Goal: Contribute content: Contribute content

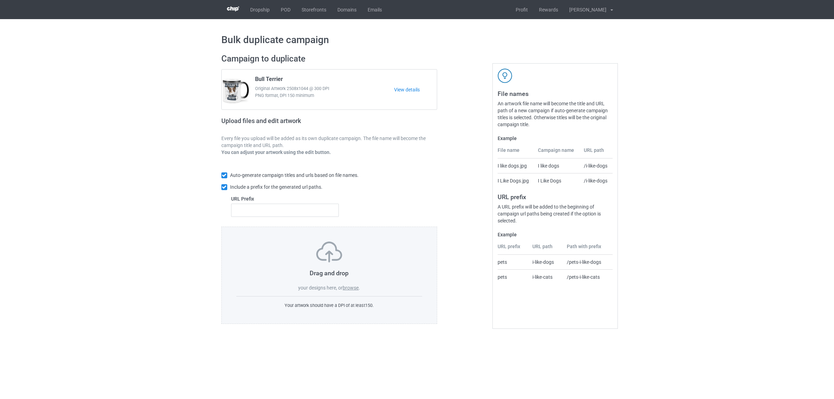
click at [350, 287] on label "browse" at bounding box center [351, 288] width 16 height 6
click at [0, 0] on input "browse" at bounding box center [0, 0] width 0 height 0
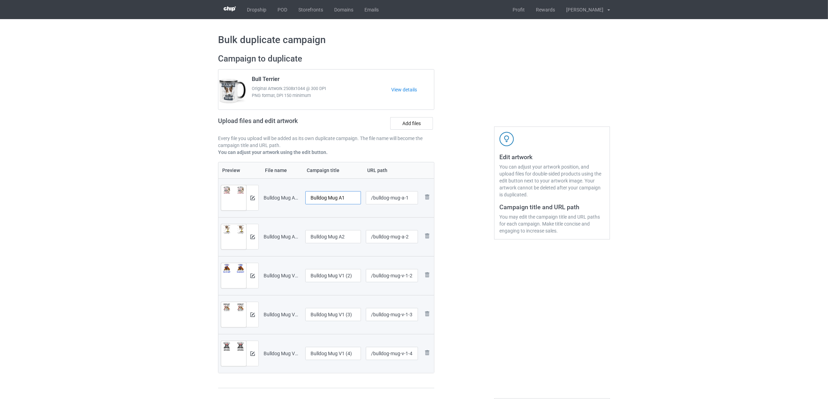
drag, startPoint x: 329, startPoint y: 197, endPoint x: 359, endPoint y: 195, distance: 30.3
click at [359, 195] on input "Bulldog Mug A1" at bounding box center [333, 197] width 56 height 13
drag, startPoint x: 328, startPoint y: 198, endPoint x: 295, endPoint y: 198, distance: 33.0
click at [282, 190] on tr "Preview and edit artwork Bulldog Mug A1.png Bulldog /bulldog-mug-a-1 Remove file" at bounding box center [326, 197] width 216 height 39
type input "Bulldog"
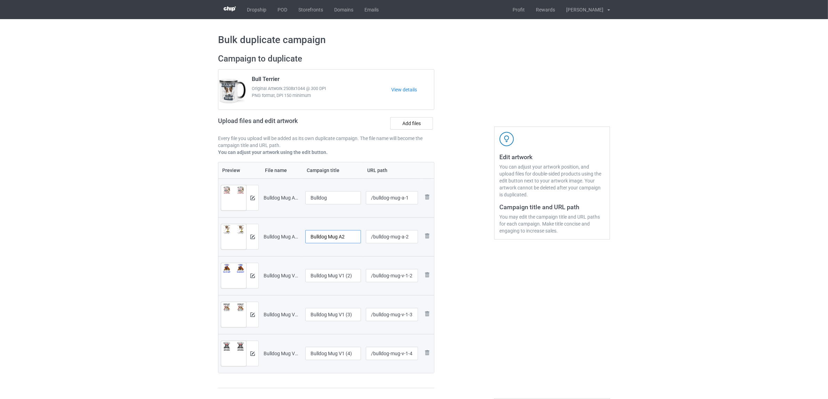
click at [330, 235] on input "Bulldog Mug A2" at bounding box center [333, 236] width 56 height 13
paste input "text"
type input "Bulldog"
click at [338, 272] on input "Bulldog Mug V1 (2)" at bounding box center [333, 275] width 56 height 13
paste input "text"
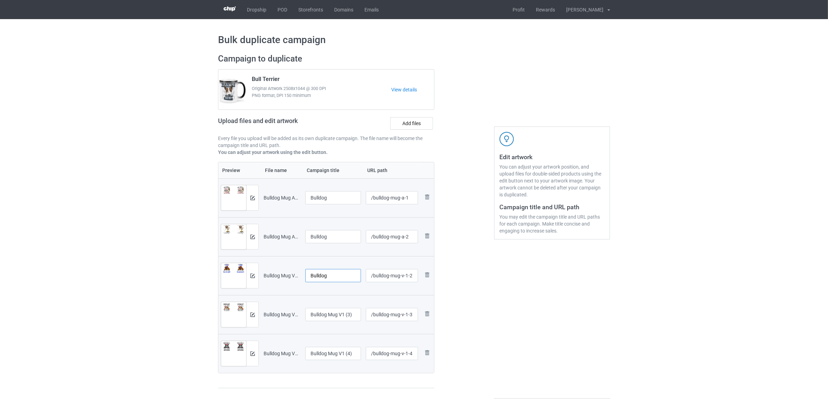
type input "Bulldog"
click at [331, 315] on input "Bulldog Mug V1 (3)" at bounding box center [333, 314] width 56 height 13
paste input "text"
type input "Bulldog"
click at [336, 355] on input "Bulldog Mug V1 (4)" at bounding box center [333, 353] width 56 height 13
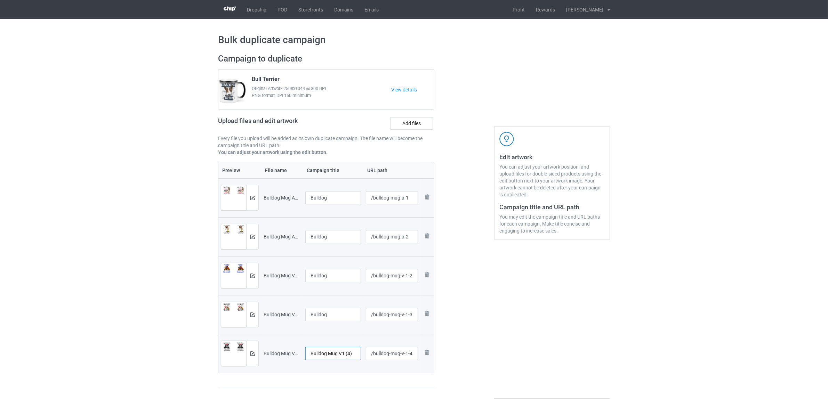
paste input "text"
type input "Bulldog"
click at [530, 353] on div "Edit artwork You can adjust your artwork position, and upload files for double-…" at bounding box center [551, 221] width 125 height 345
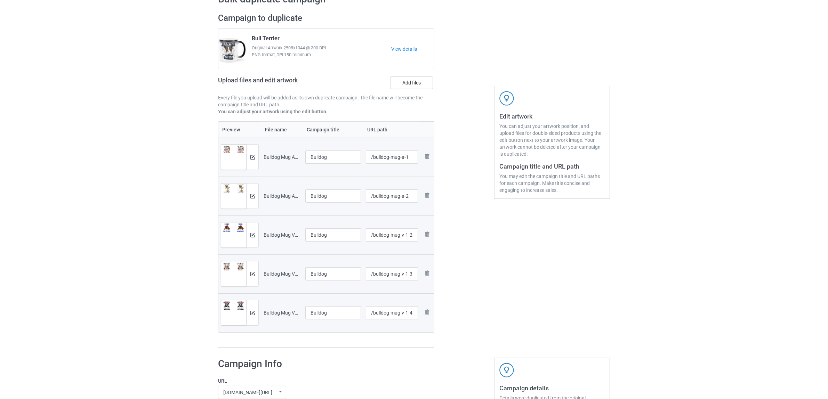
scroll to position [174, 0]
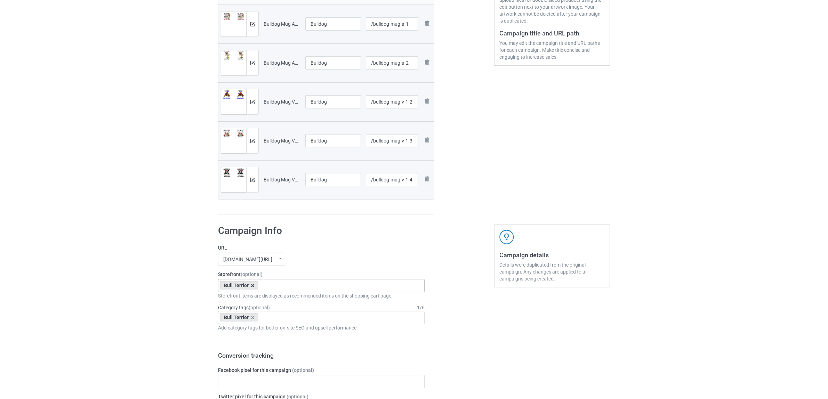
click at [251, 286] on icon at bounding box center [252, 285] width 3 height 5
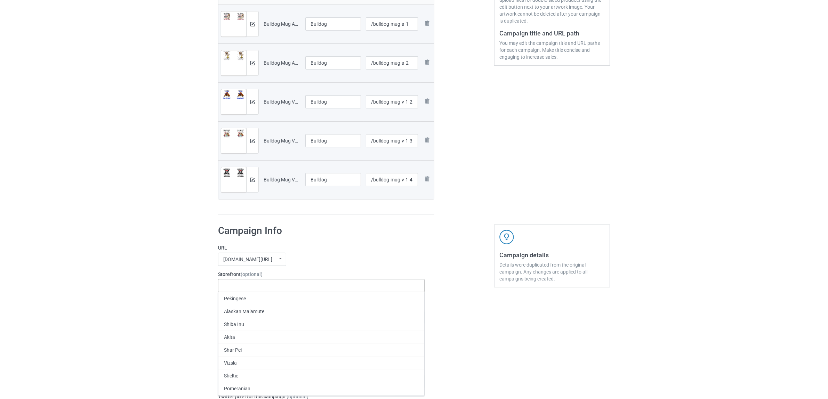
paste input "Bulldog"
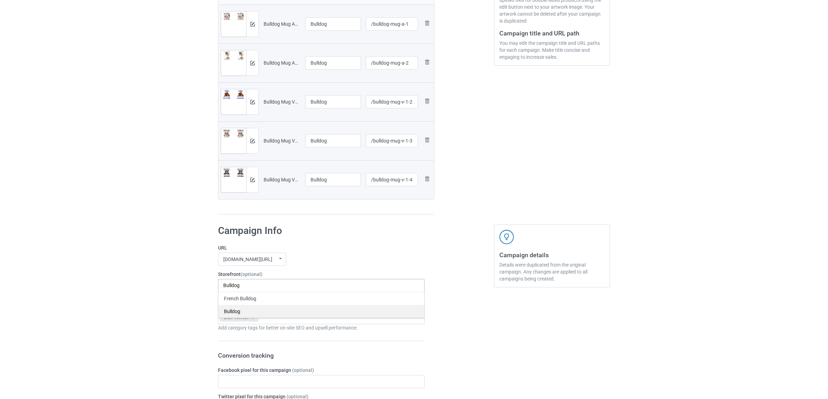
type input "Bulldog"
click at [232, 308] on div "Bulldog" at bounding box center [321, 311] width 206 height 13
click at [251, 317] on icon at bounding box center [252, 317] width 3 height 5
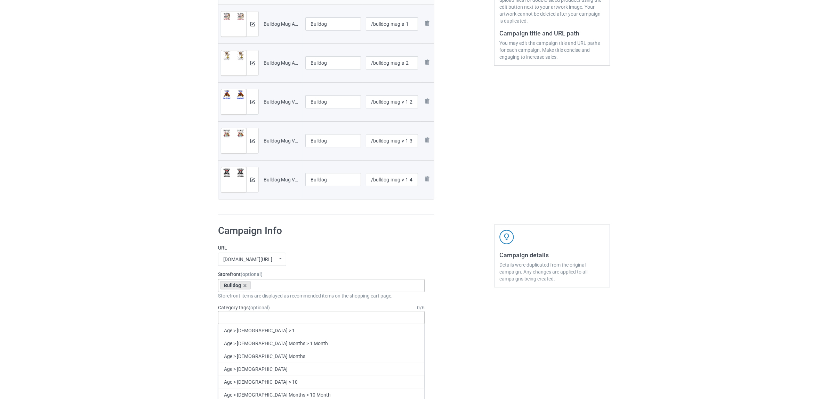
paste input "Bulldog"
type input "Bulldog"
click at [235, 359] on div "Bulldog" at bounding box center [321, 356] width 206 height 13
click at [129, 306] on div "Bulk duplicate campaign Campaign to duplicate Bull Terrier Original Artwork 250…" at bounding box center [414, 356] width 828 height 1022
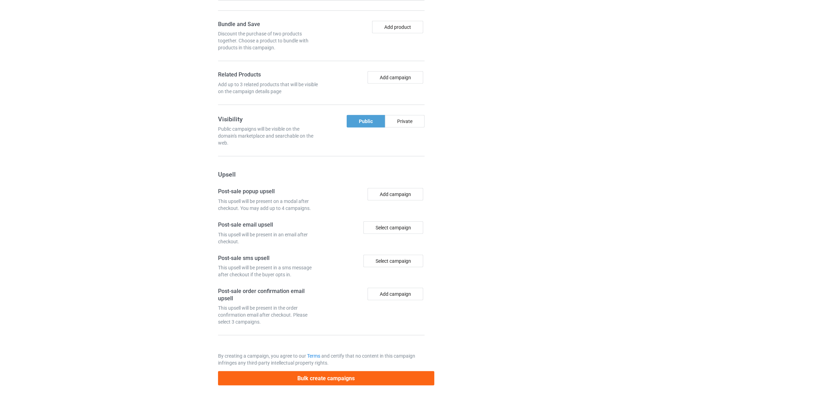
scroll to position [644, 0]
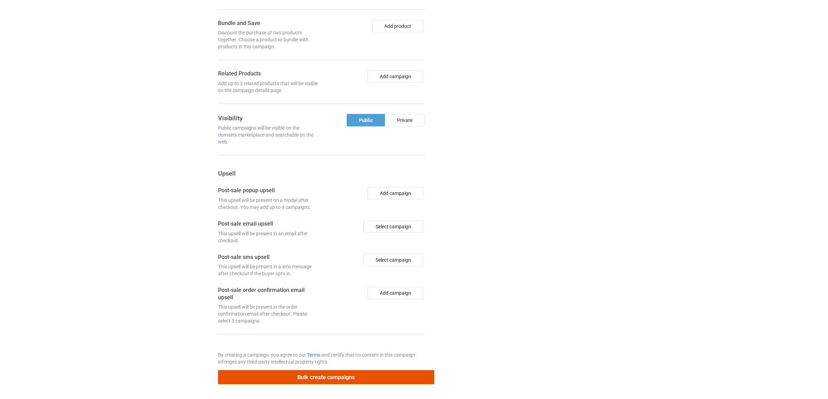
click at [312, 378] on button "Bulk create campaigns" at bounding box center [326, 377] width 216 height 14
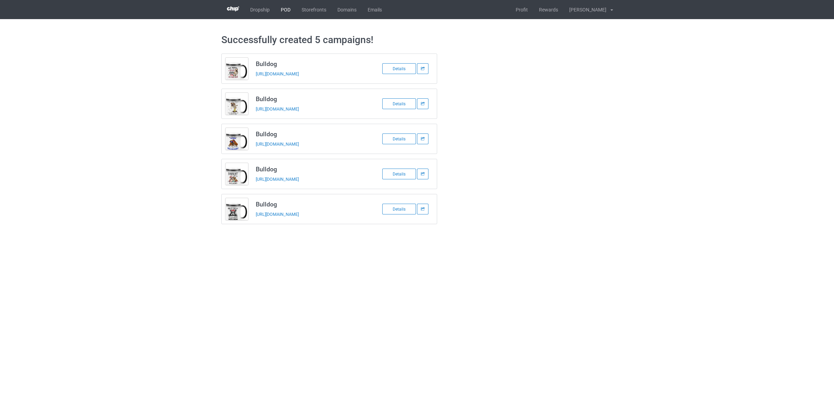
click at [287, 14] on link "POD" at bounding box center [285, 9] width 21 height 19
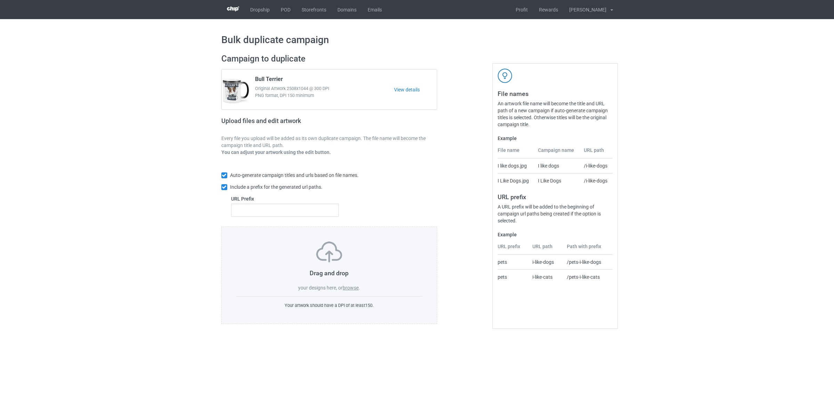
click at [353, 286] on label "browse" at bounding box center [351, 288] width 16 height 6
click at [0, 0] on input "browse" at bounding box center [0, 0] width 0 height 0
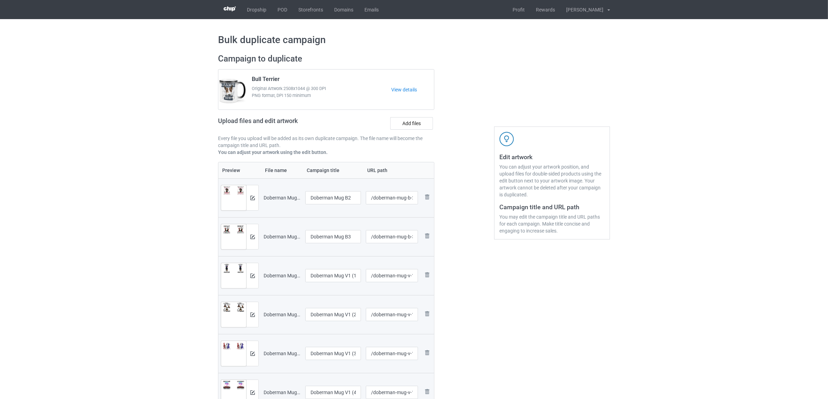
scroll to position [87, 0]
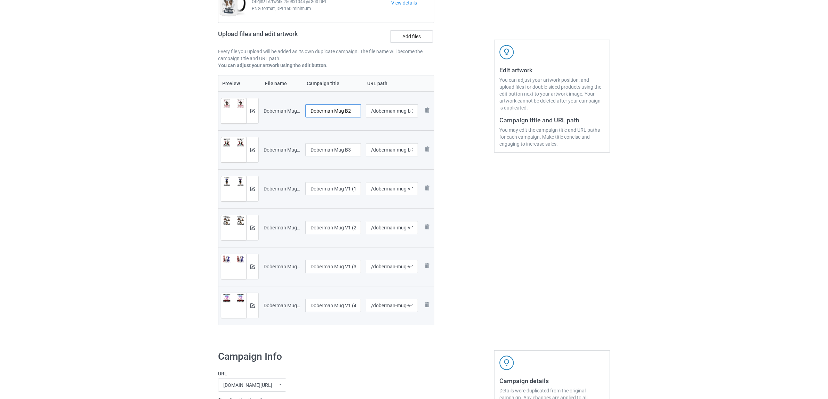
drag, startPoint x: 336, startPoint y: 112, endPoint x: 363, endPoint y: 109, distance: 27.6
click at [363, 109] on tr "Preview and edit artwork Doberman Mug B2.png Doberman Mug B2 /doberman-mug-b-2 …" at bounding box center [326, 110] width 216 height 39
click at [325, 112] on input "Doberman" at bounding box center [333, 110] width 56 height 13
type input "Doberman"
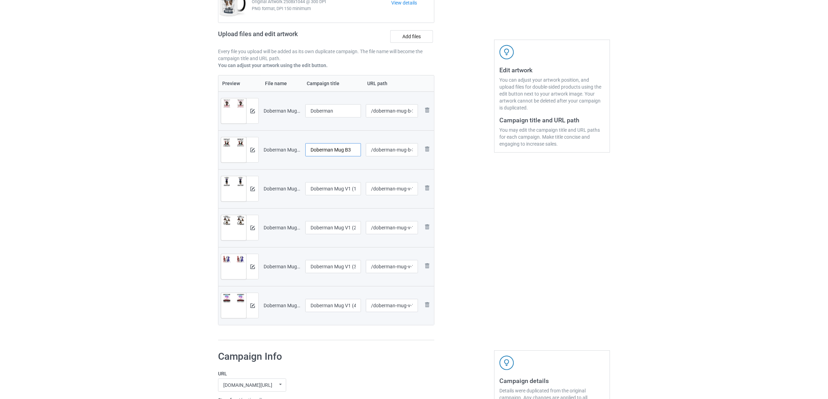
click at [334, 154] on input "Doberman Mug B3" at bounding box center [333, 149] width 56 height 13
paste input "text"
type input "Doberman"
click at [337, 191] on input "Doberman Mug V1 (1)" at bounding box center [333, 188] width 56 height 13
paste input "text"
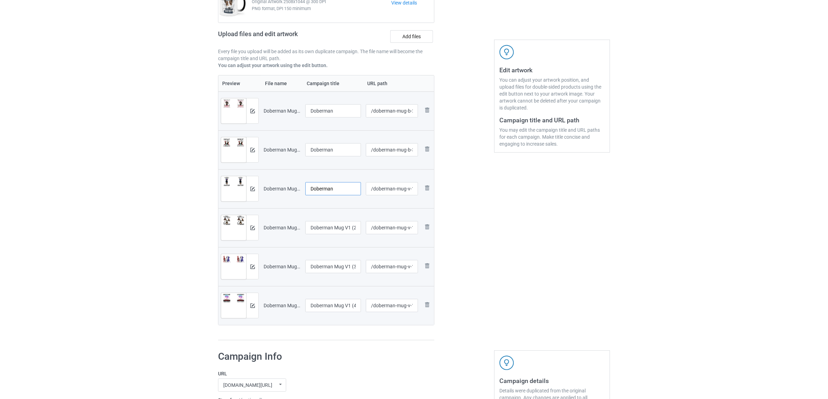
type input "Doberman"
click at [333, 231] on input "Doberman Mug V1 (2)" at bounding box center [333, 227] width 56 height 13
paste input "text"
type input "Doberman"
click at [338, 269] on input "Doberman Mug V1 (3)" at bounding box center [333, 266] width 56 height 13
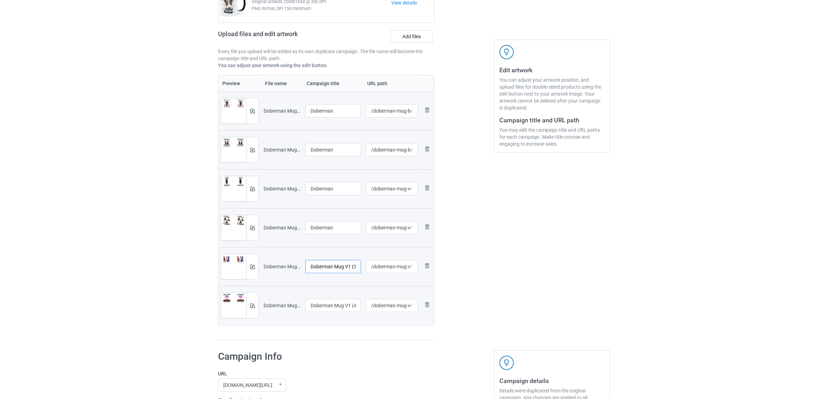
paste input "text"
type input "Doberman"
click at [342, 306] on input "Doberman Mug V1 (4)" at bounding box center [333, 305] width 56 height 13
paste input "text"
type input "Doberman"
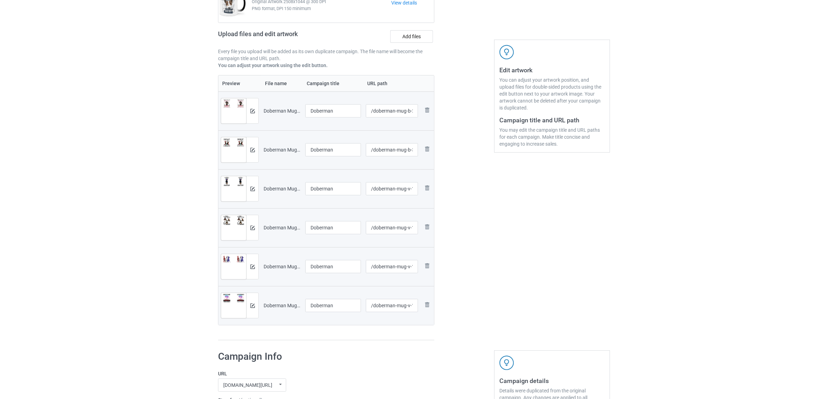
click at [347, 328] on div "Preview File name Campaign title URL path Preview and edit artwork Doberman Mug…" at bounding box center [326, 208] width 216 height 266
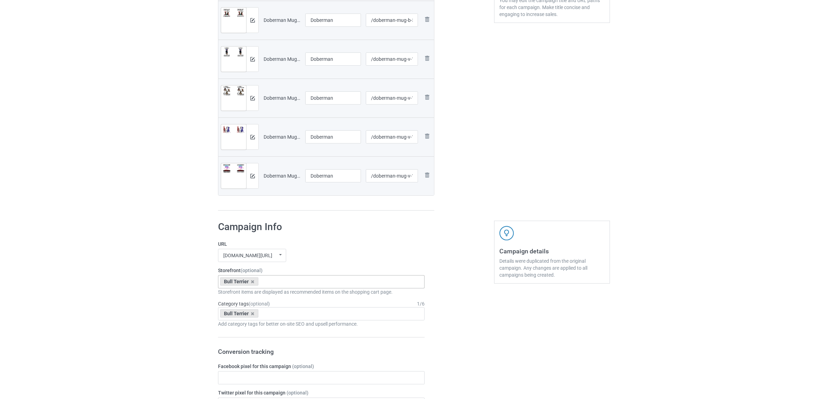
scroll to position [217, 0]
click at [251, 283] on icon at bounding box center [252, 281] width 3 height 5
paste input "Doberman"
type input "Doberman"
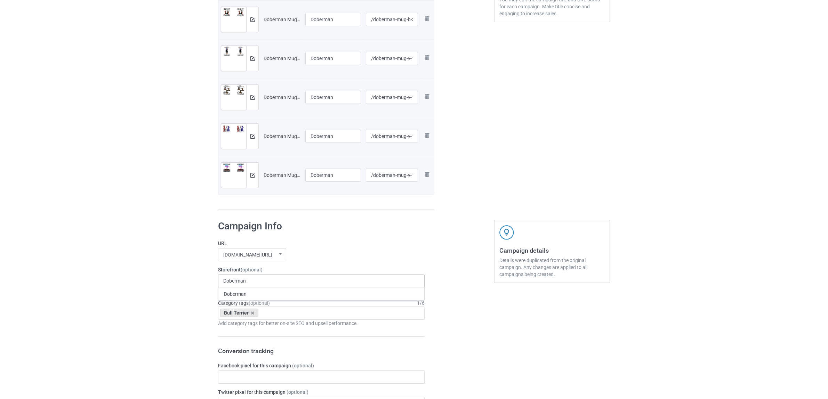
click at [242, 296] on div "Doberman" at bounding box center [321, 293] width 206 height 13
click at [251, 315] on icon at bounding box center [252, 313] width 3 height 5
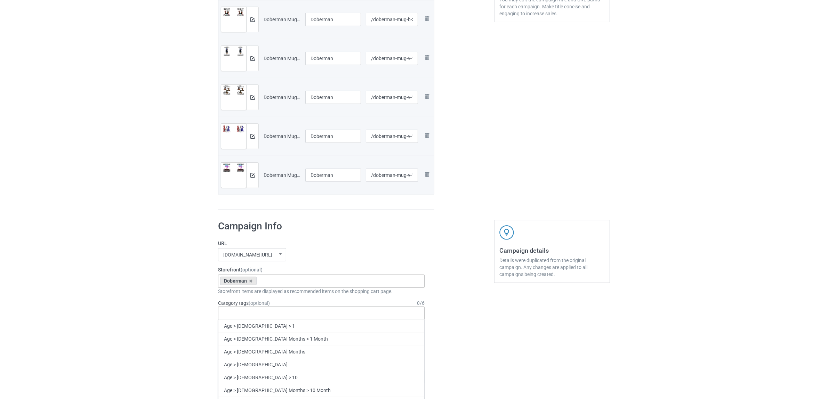
paste input "Doberman"
type input "Doberman"
click at [243, 336] on div "Doberman" at bounding box center [321, 338] width 206 height 13
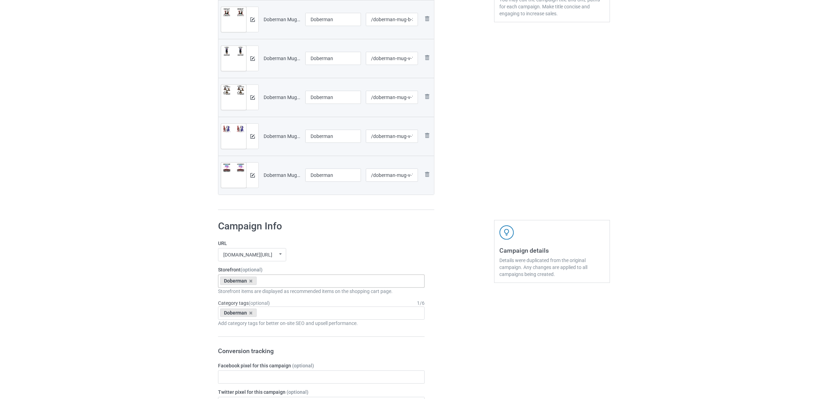
click at [121, 302] on div "Bulk duplicate campaign Campaign to duplicate Bull Terrier Original Artwork 250…" at bounding box center [414, 332] width 828 height 1061
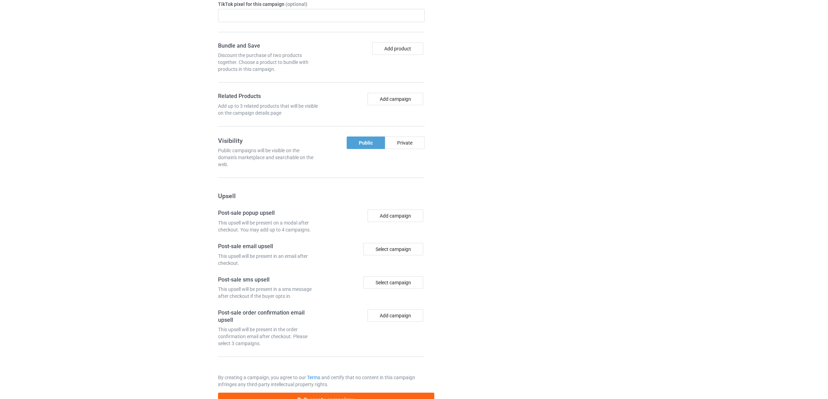
scroll to position [683, 0]
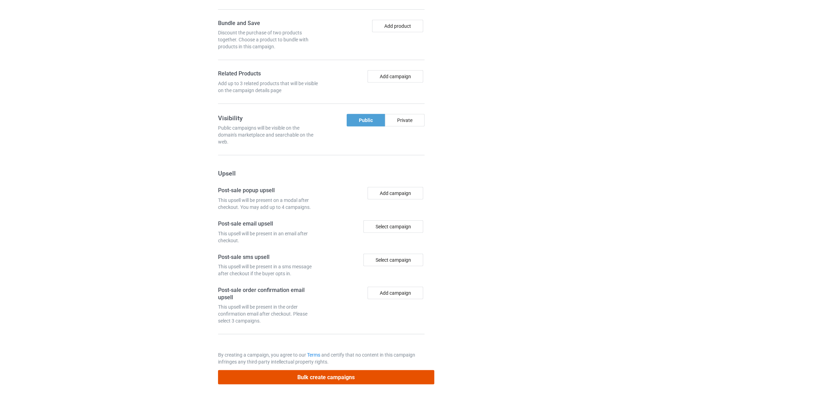
click at [331, 379] on button "Bulk create campaigns" at bounding box center [326, 377] width 216 height 14
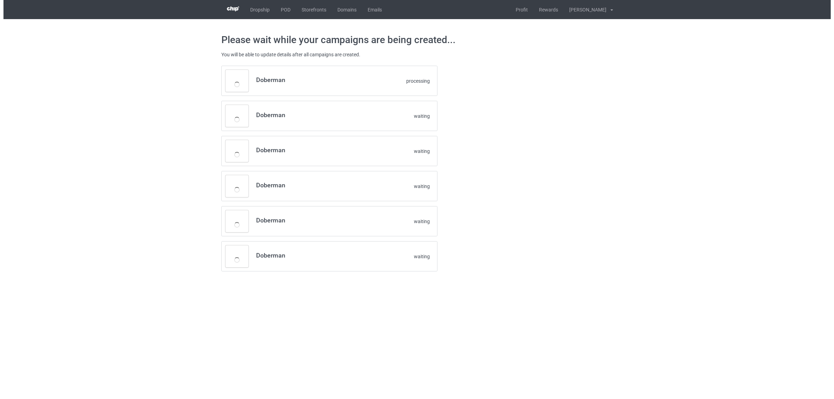
scroll to position [0, 0]
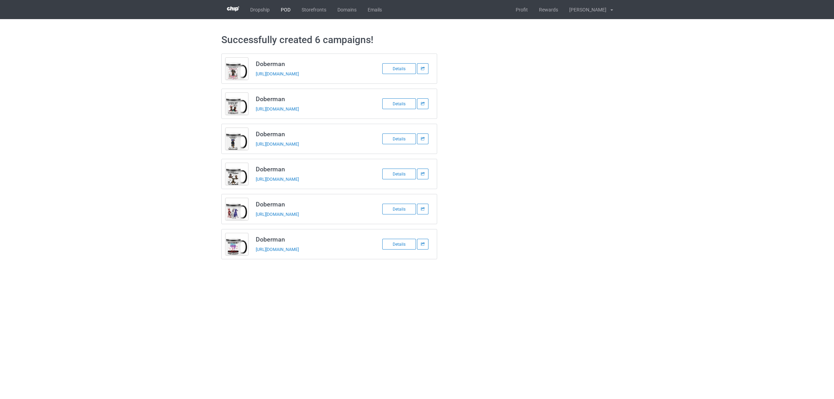
click at [289, 10] on link "POD" at bounding box center [285, 9] width 21 height 19
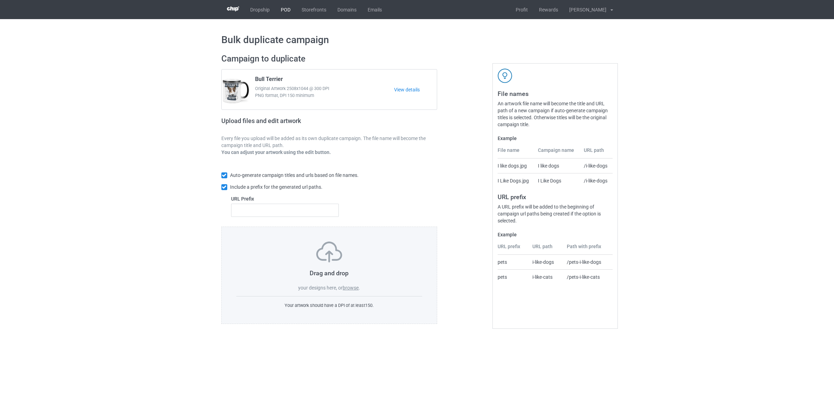
click at [282, 9] on link "POD" at bounding box center [285, 9] width 21 height 19
click at [348, 289] on label "browse" at bounding box center [351, 288] width 16 height 6
click at [0, 0] on input "browse" at bounding box center [0, 0] width 0 height 0
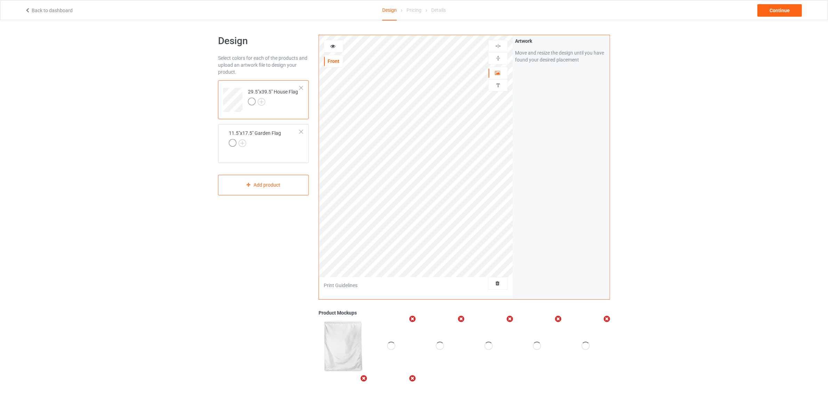
click at [297, 86] on td "29.5"x39.5" House Flag" at bounding box center [273, 97] width 59 height 29
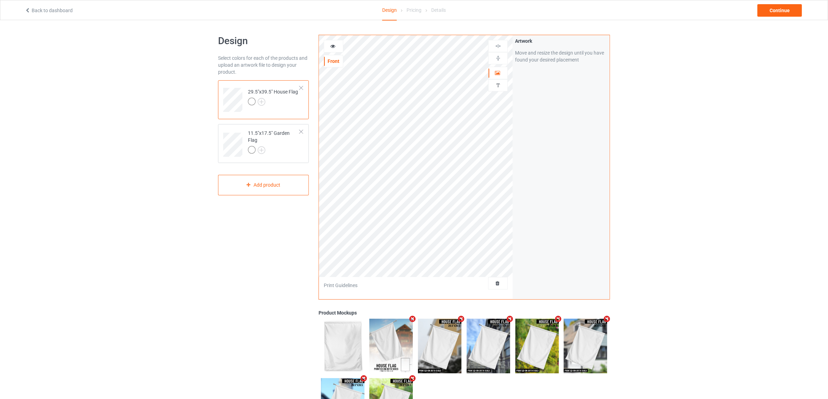
click at [301, 88] on div at bounding box center [301, 88] width 5 height 5
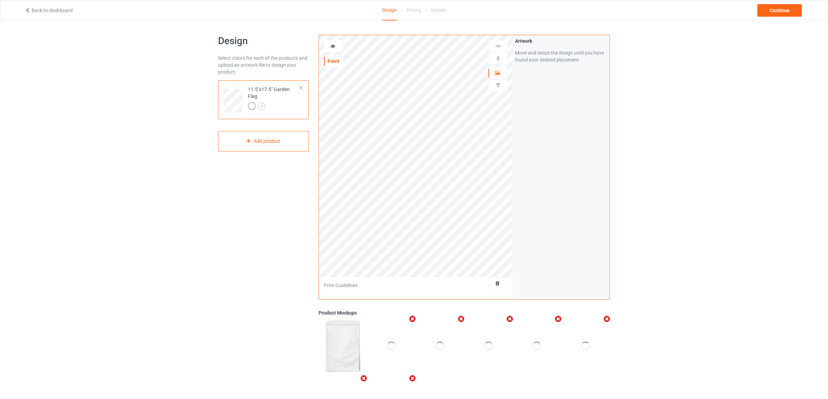
click at [301, 88] on div at bounding box center [301, 88] width 5 height 5
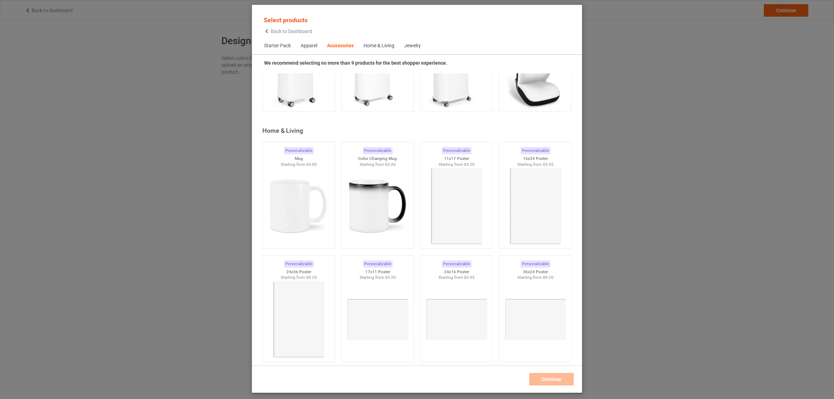
scroll to position [3094, 0]
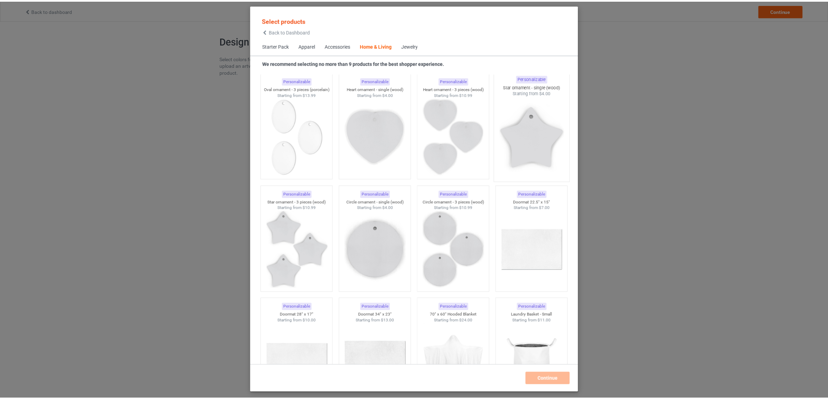
scroll to position [5093, 0]
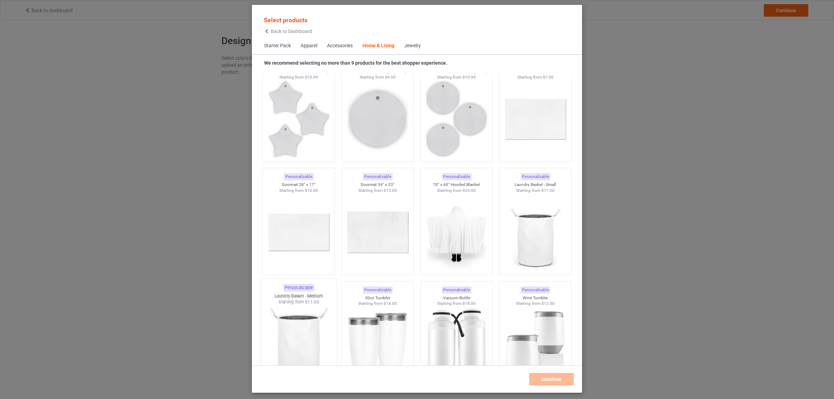
click at [288, 314] on img at bounding box center [298, 346] width 65 height 82
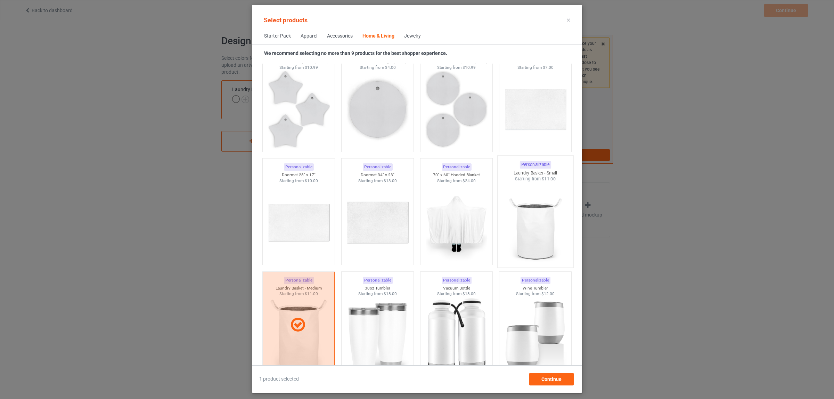
click at [539, 217] on img at bounding box center [535, 223] width 65 height 82
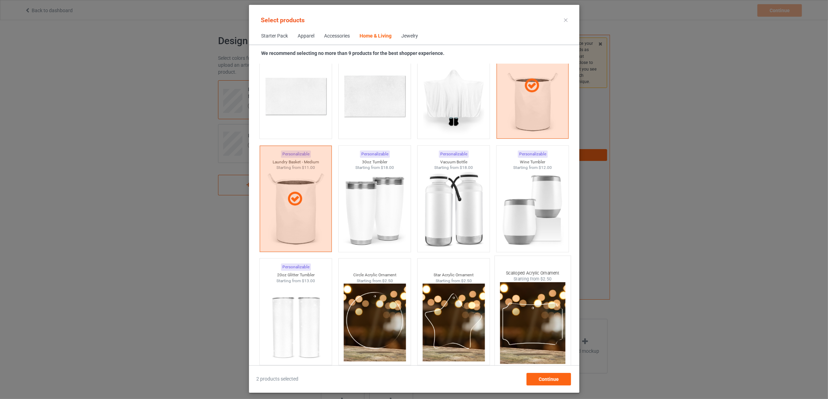
scroll to position [5223, 0]
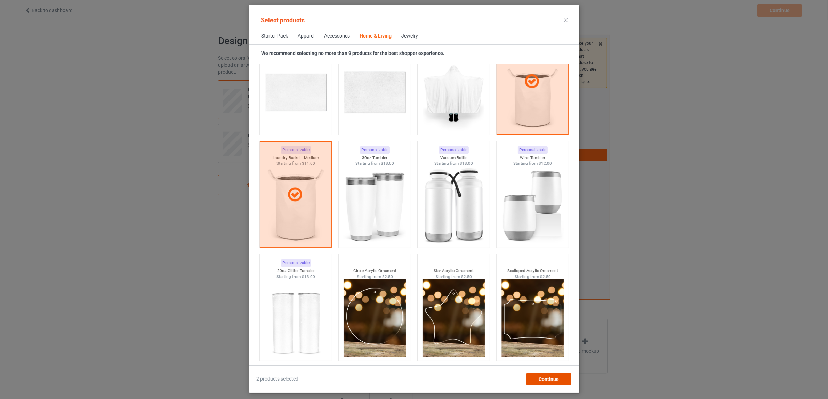
click at [545, 378] on span "Continue" at bounding box center [548, 379] width 20 height 6
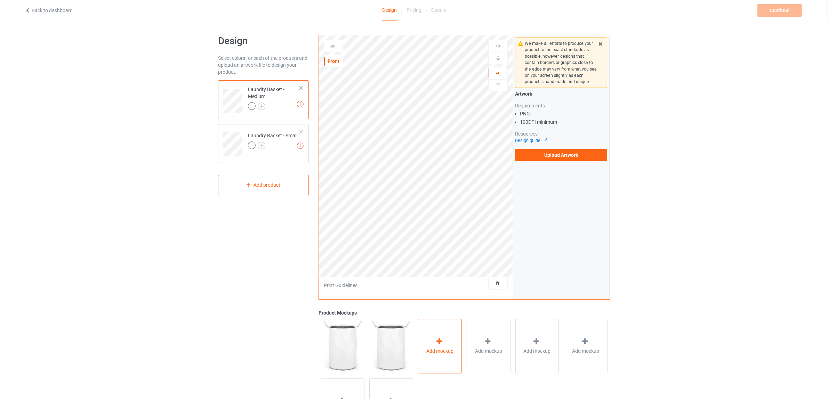
click at [447, 350] on span "Add mockup" at bounding box center [439, 351] width 27 height 7
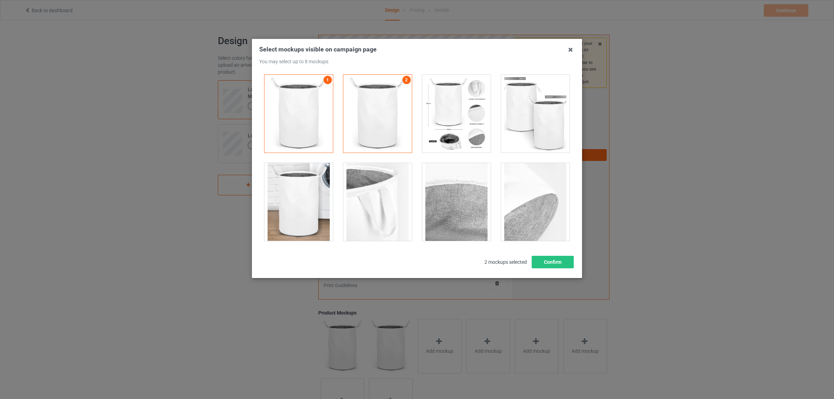
click at [458, 119] on div at bounding box center [456, 114] width 68 height 78
click at [525, 116] on div at bounding box center [535, 114] width 68 height 78
click at [352, 216] on div at bounding box center [377, 202] width 68 height 78
click at [291, 204] on div at bounding box center [299, 202] width 68 height 78
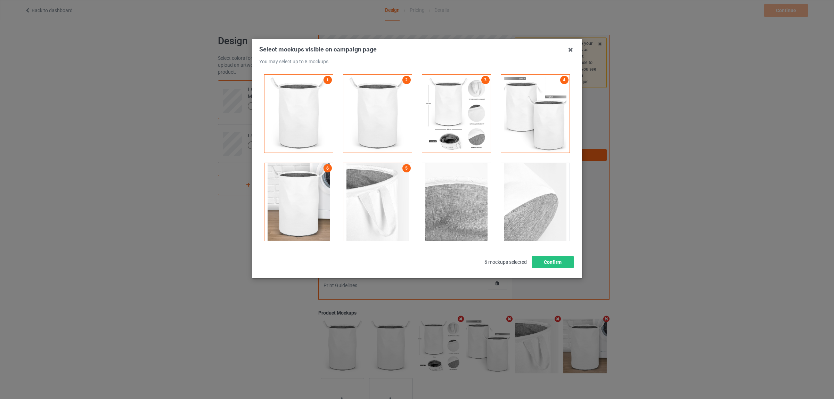
click at [468, 209] on div at bounding box center [456, 202] width 68 height 78
click at [537, 218] on div at bounding box center [535, 202] width 68 height 78
click at [556, 265] on button "Confirm" at bounding box center [553, 262] width 42 height 13
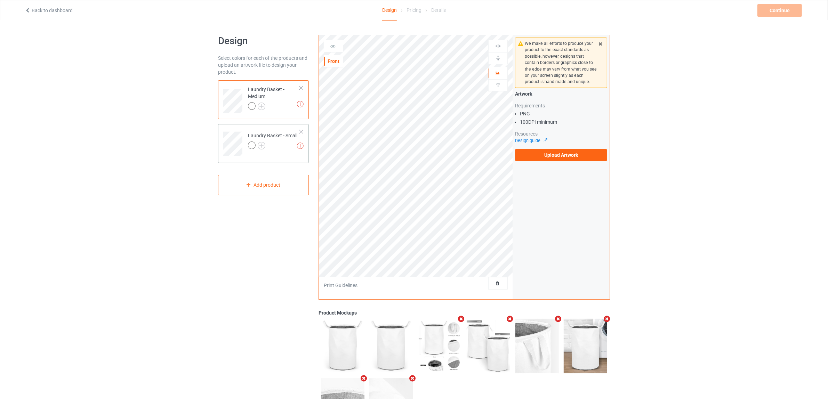
click at [279, 157] on div "Missing artworks Laundry Basket - Small" at bounding box center [263, 143] width 91 height 39
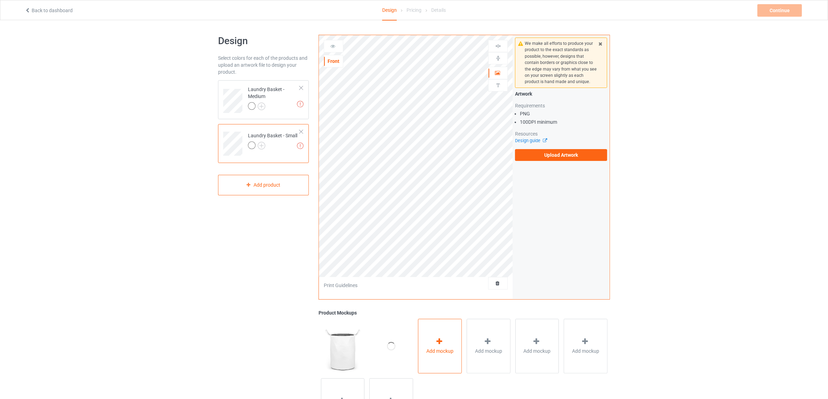
click at [446, 358] on div "Add mockup" at bounding box center [440, 346] width 44 height 55
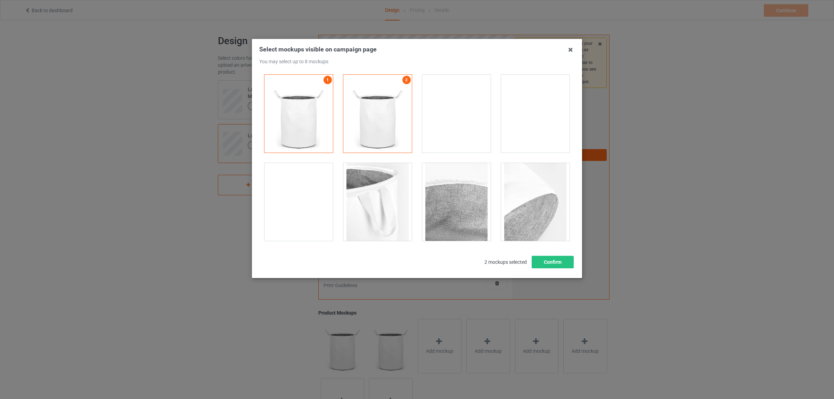
click at [452, 128] on div at bounding box center [456, 114] width 68 height 78
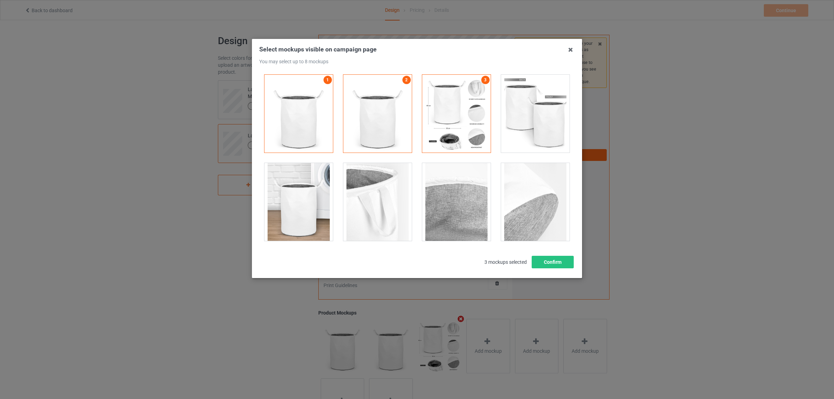
click at [520, 113] on div at bounding box center [535, 114] width 68 height 78
click at [461, 190] on div at bounding box center [456, 202] width 68 height 78
click at [386, 201] on div at bounding box center [377, 202] width 68 height 78
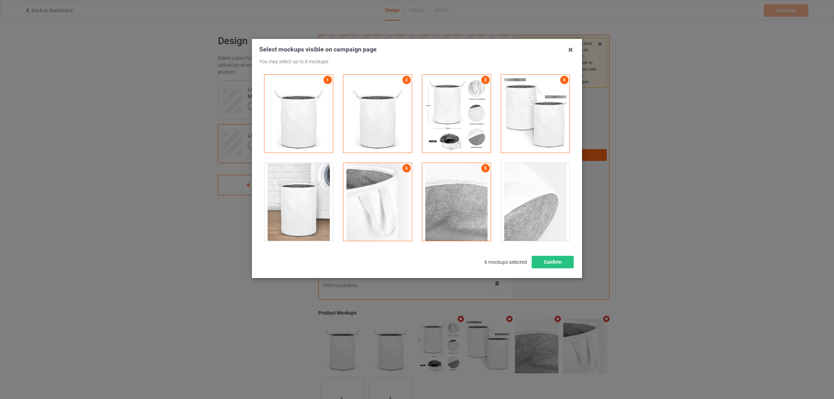
click at [322, 197] on div at bounding box center [299, 202] width 68 height 78
click at [534, 200] on div at bounding box center [535, 202] width 68 height 78
click at [546, 263] on button "Confirm" at bounding box center [553, 262] width 42 height 13
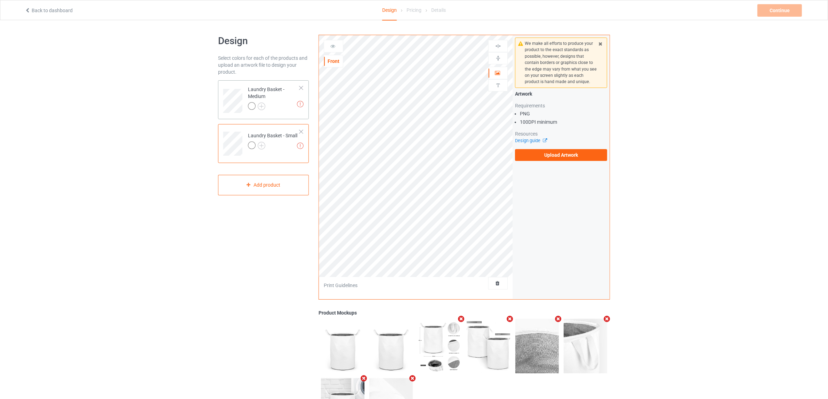
click at [258, 98] on div "Laundry Basket - Medium" at bounding box center [274, 98] width 52 height 24
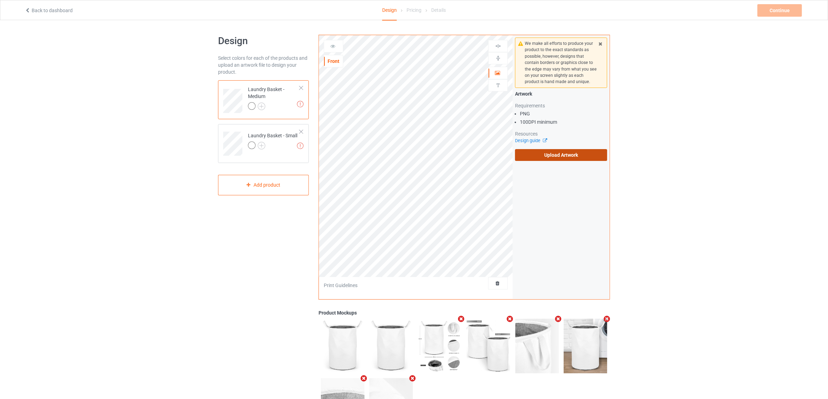
click at [555, 154] on label "Upload Artwork" at bounding box center [561, 155] width 92 height 12
click at [0, 0] on input "Upload Artwork" at bounding box center [0, 0] width 0 height 0
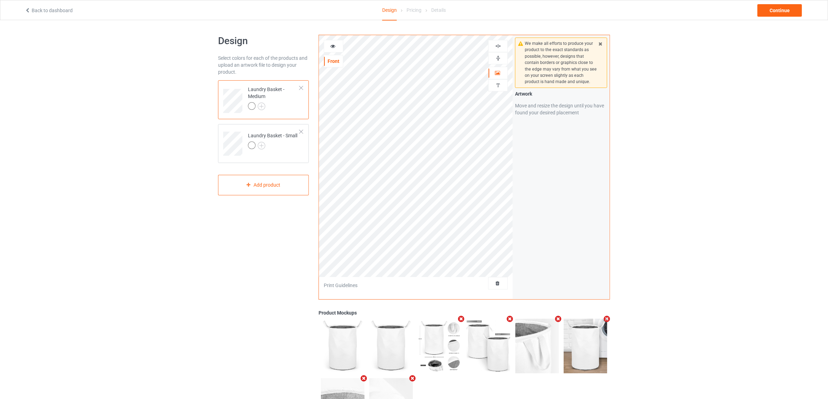
click at [499, 56] on div at bounding box center [497, 58] width 19 height 12
click at [498, 44] on img at bounding box center [498, 46] width 7 height 7
click at [497, 45] on img at bounding box center [498, 46] width 7 height 7
click at [501, 60] on img at bounding box center [498, 58] width 7 height 7
click at [268, 141] on div "Laundry Basket - Small" at bounding box center [272, 140] width 49 height 17
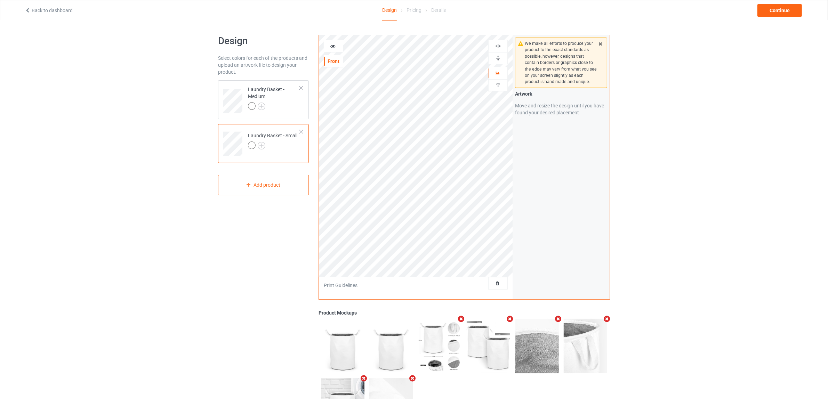
click at [498, 59] on img at bounding box center [498, 58] width 7 height 7
click at [499, 46] on img at bounding box center [498, 46] width 7 height 7
click at [497, 58] on img at bounding box center [498, 58] width 7 height 7
click at [498, 46] on img at bounding box center [498, 46] width 7 height 7
click at [518, 201] on div "We make all efforts to produce your product to the exact standards as possible,…" at bounding box center [560, 167] width 97 height 264
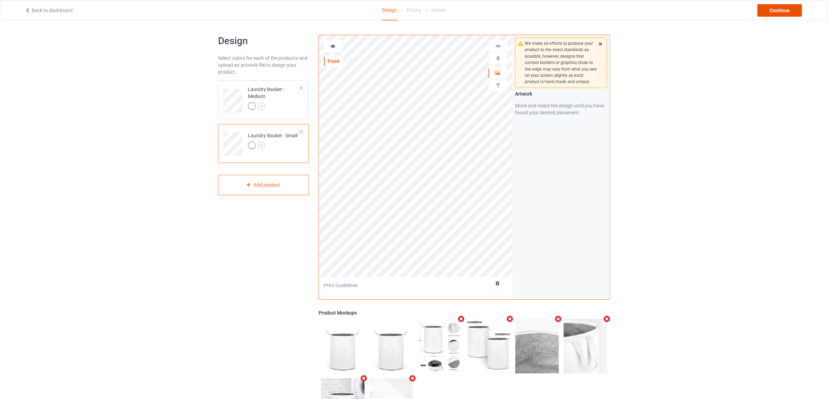
click at [769, 11] on div "Continue" at bounding box center [779, 10] width 44 height 13
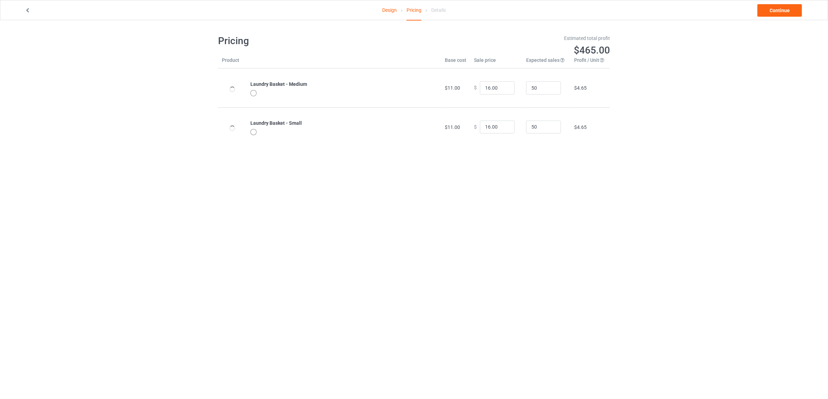
click at [583, 208] on body "Design Pricing Details Continue Pricing Estimated total profit $465.00 Product …" at bounding box center [414, 219] width 828 height 399
click at [782, 8] on link "Continue" at bounding box center [779, 10] width 44 height 13
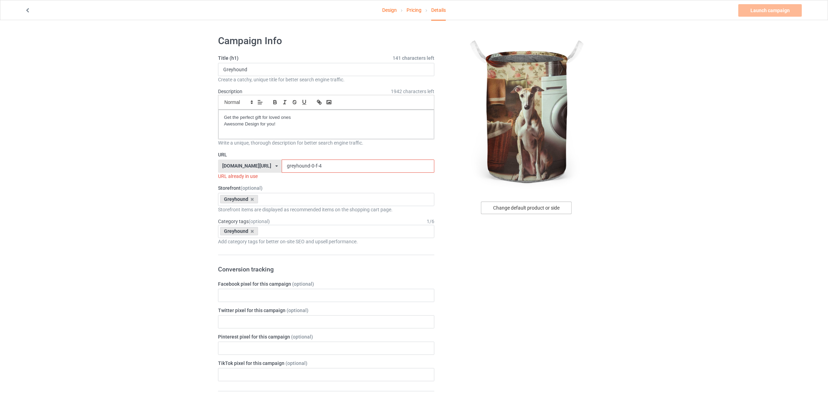
click at [525, 210] on div "Change default product or side" at bounding box center [526, 208] width 91 height 13
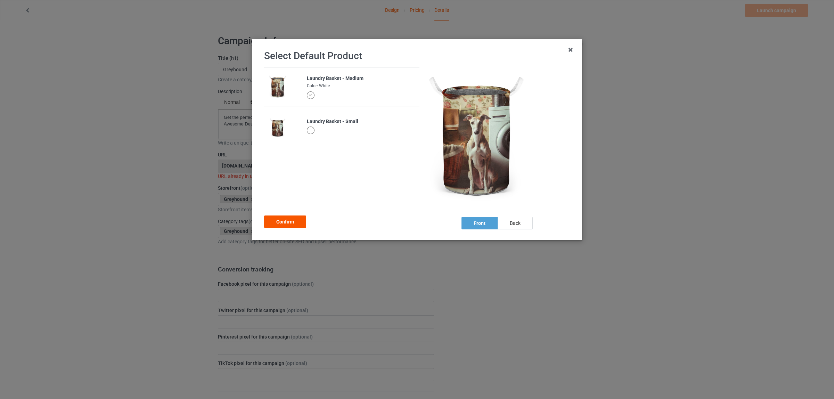
click at [289, 221] on div "Confirm" at bounding box center [285, 222] width 42 height 13
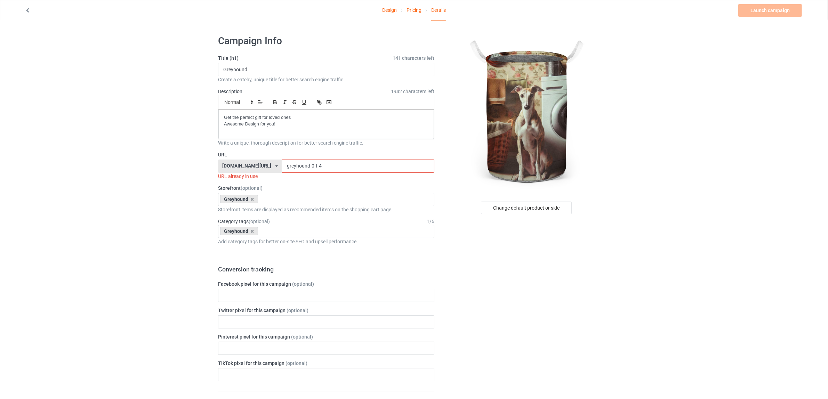
click at [312, 169] on input "greyhound-0-f-4" at bounding box center [358, 166] width 152 height 13
drag, startPoint x: 299, startPoint y: 167, endPoint x: 460, endPoint y: 168, distance: 160.9
click at [460, 168] on div "Campaign Info Title (h1) 141 characters left Greyhound Create a catchy, unique …" at bounding box center [414, 384] width 402 height 708
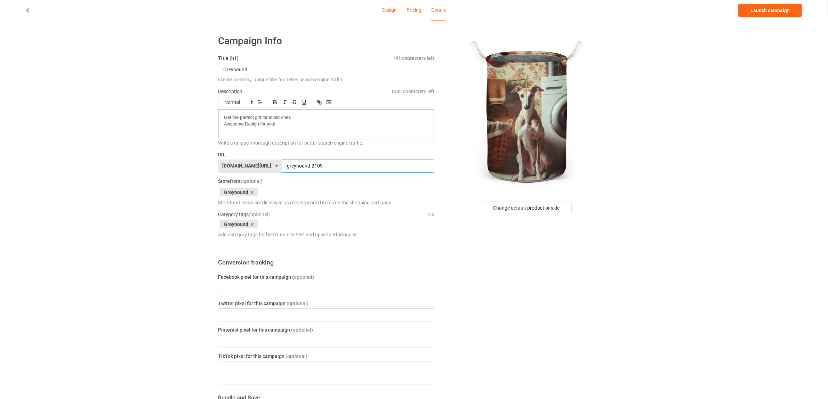
type input "greyhound-2109"
click at [602, 324] on div "Change default product or side" at bounding box center [527, 380] width 176 height 701
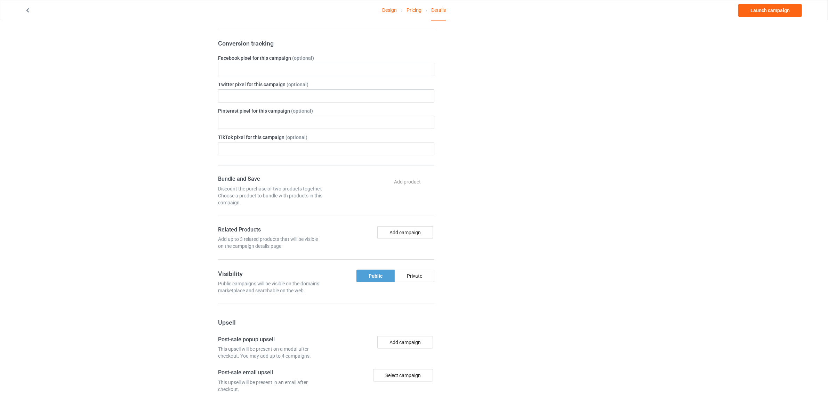
scroll to position [304, 0]
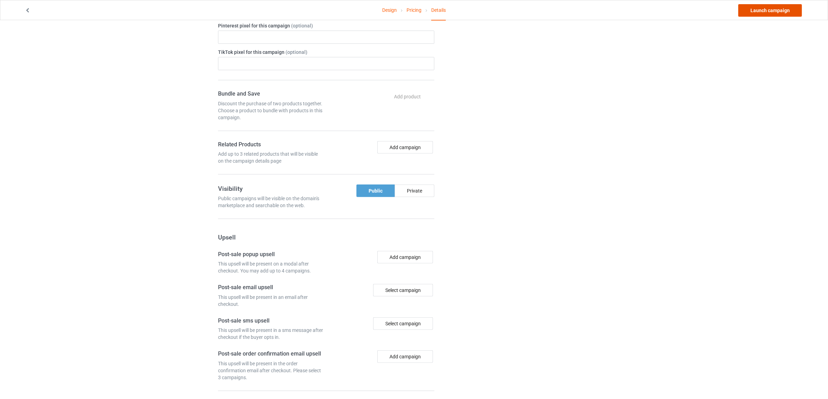
click at [767, 11] on link "Launch campaign" at bounding box center [770, 10] width 64 height 13
